Goal: Check status: Check status

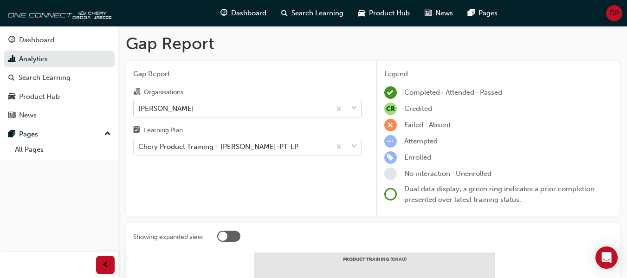
click at [222, 106] on div "Chery Melton" at bounding box center [232, 108] width 197 height 16
click at [139, 106] on input "Organisations Chery Melton" at bounding box center [138, 108] width 1 height 8
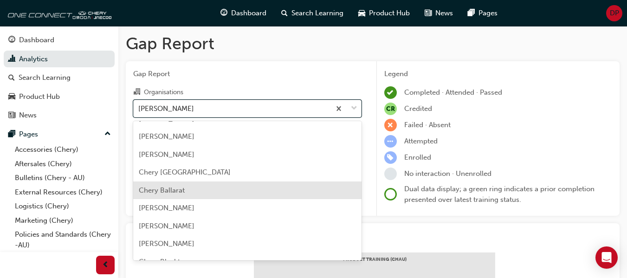
scroll to position [93, 0]
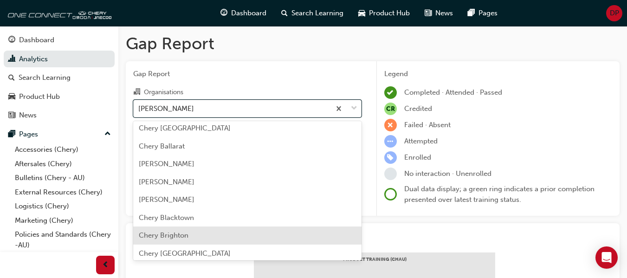
click at [209, 235] on div "Chery Brighton" at bounding box center [247, 236] width 229 height 18
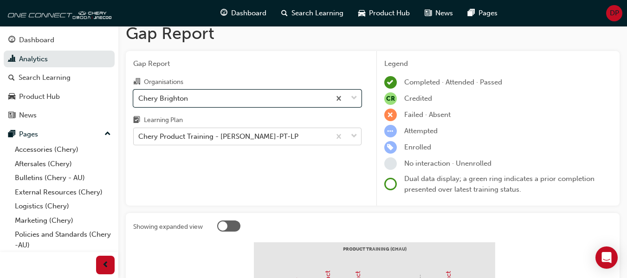
click at [272, 150] on body "Your version of Internet Explorer is outdated and not supported. Please upgrade…" at bounding box center [313, 129] width 627 height 278
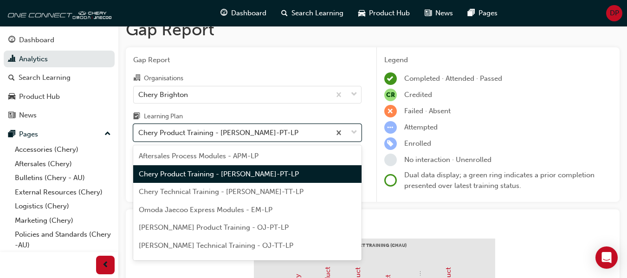
click at [246, 169] on div "Chery Product Training - CHAU-PT-LP" at bounding box center [247, 174] width 229 height 18
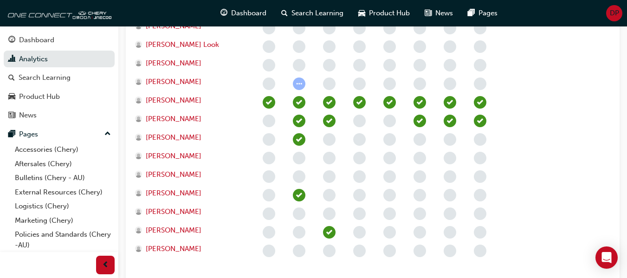
scroll to position [457, 0]
